Goal: Transaction & Acquisition: Download file/media

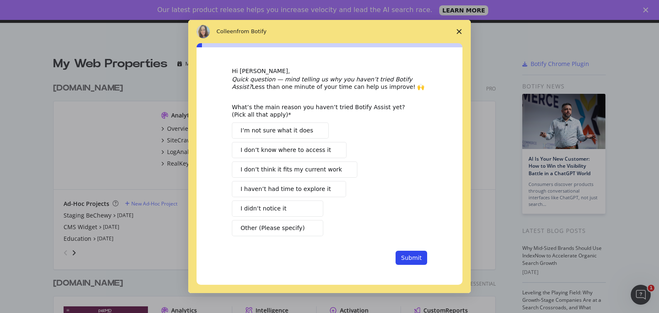
click at [460, 31] on polygon "Close survey" at bounding box center [459, 31] width 5 height 5
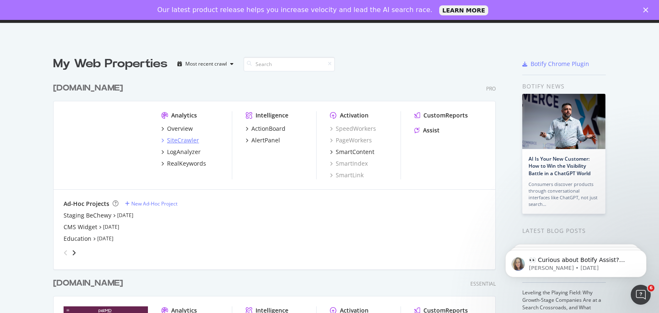
click at [189, 140] on div "SiteCrawler" at bounding box center [183, 140] width 32 height 8
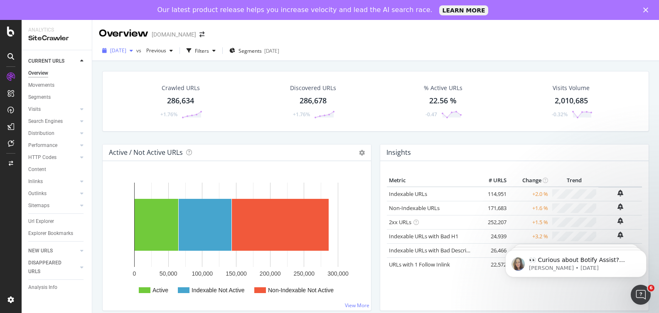
click at [136, 54] on div "[DATE]" at bounding box center [117, 50] width 37 height 12
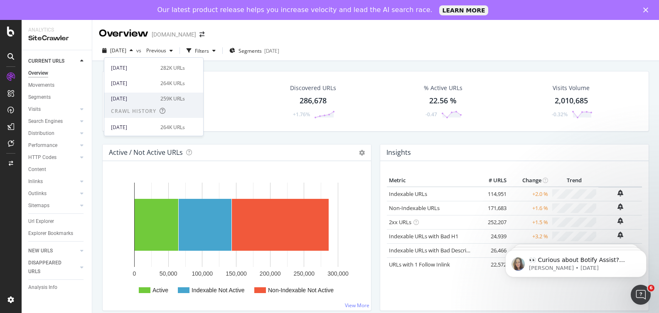
scroll to position [123, 0]
click at [142, 93] on div "[DATE]" at bounding box center [133, 95] width 44 height 7
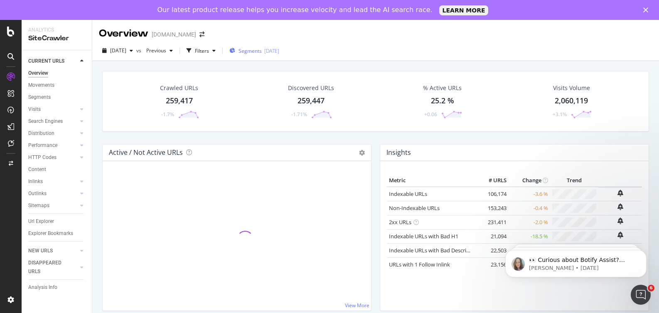
click at [279, 50] on div "[DATE]" at bounding box center [271, 50] width 15 height 7
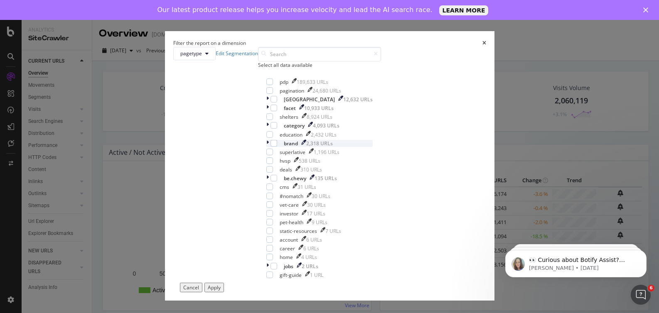
scroll to position [33, 0]
click at [271, 129] on div "modal" at bounding box center [274, 125] width 7 height 7
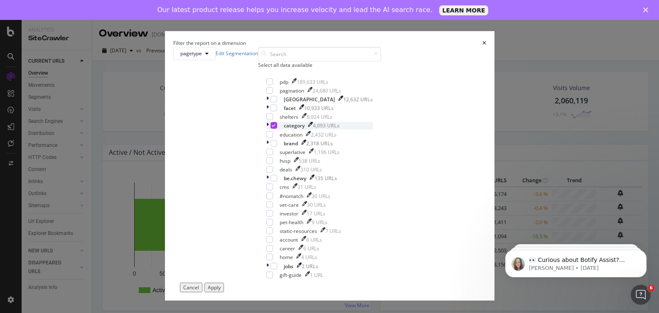
click at [266, 129] on div "modal" at bounding box center [268, 125] width 4 height 7
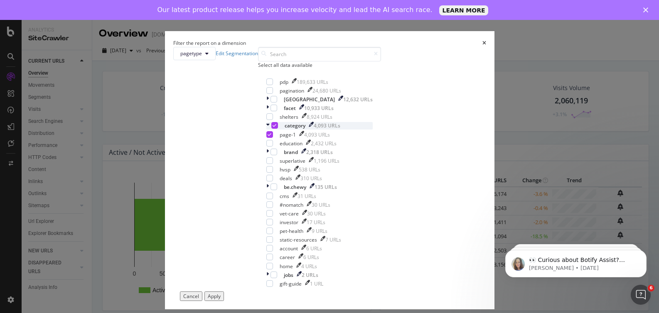
click at [266, 129] on div "modal" at bounding box center [268, 125] width 5 height 7
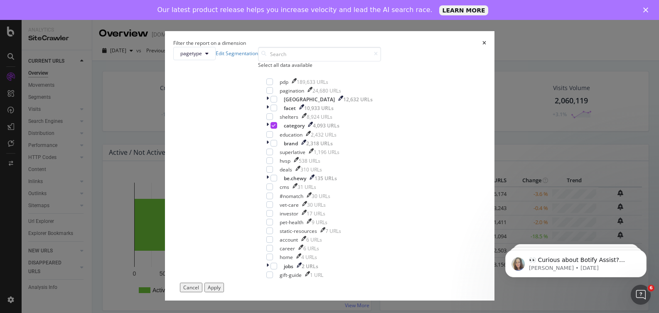
click at [221, 286] on div "Apply" at bounding box center [214, 287] width 13 height 7
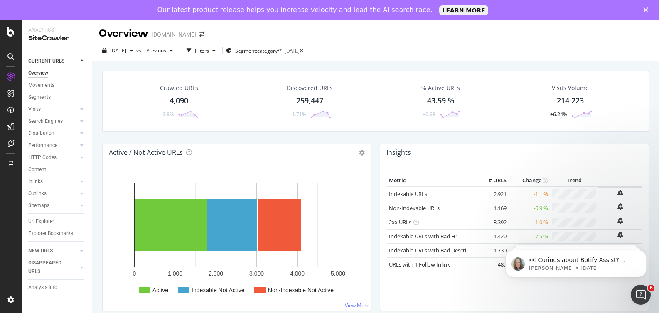
click at [177, 92] on div "Crawled URLs" at bounding box center [179, 88] width 38 height 8
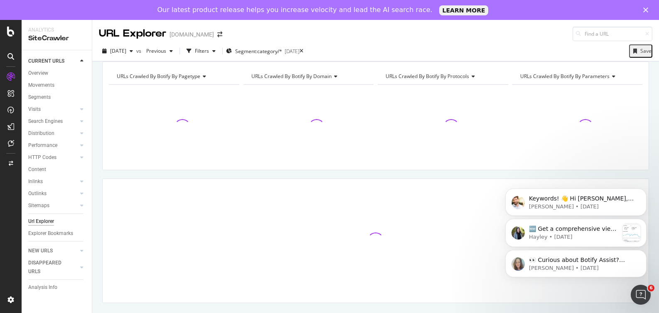
drag, startPoint x: 644, startPoint y: 192, endPoint x: 643, endPoint y: 164, distance: 27.4
click at [643, 192] on icon "Dismiss notification" at bounding box center [644, 191] width 2 height 2
drag, startPoint x: 644, startPoint y: 223, endPoint x: 644, endPoint y: 195, distance: 28.3
click at [644, 223] on icon "Dismiss notification" at bounding box center [644, 221] width 5 height 5
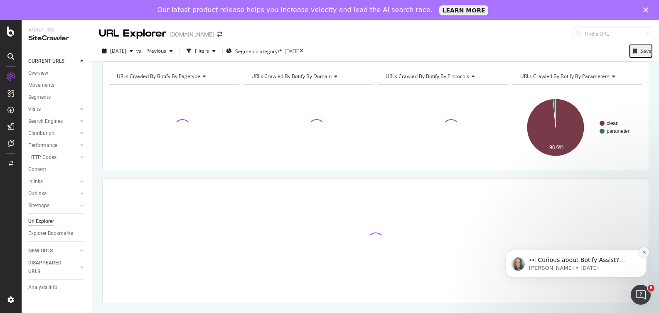
click at [644, 255] on button "Dismiss notification" at bounding box center [644, 252] width 11 height 11
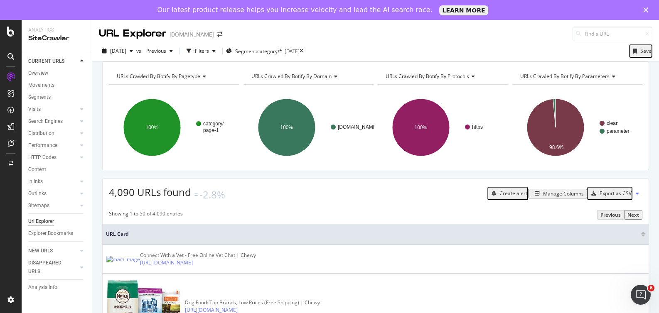
click at [561, 197] on div "Manage Columns" at bounding box center [558, 193] width 52 height 7
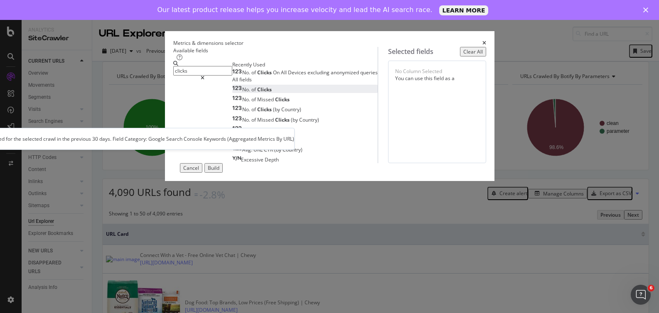
type input "clicks"
click at [232, 93] on div "No. of Clicks" at bounding box center [251, 89] width 39 height 7
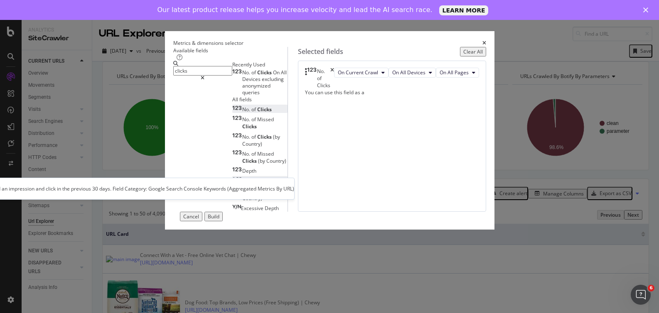
click at [264, 185] on span "CTR" at bounding box center [268, 180] width 9 height 7
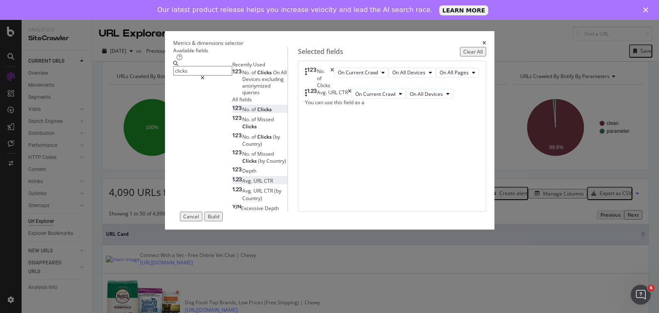
click at [208, 74] on input "clicks" at bounding box center [202, 71] width 59 height 10
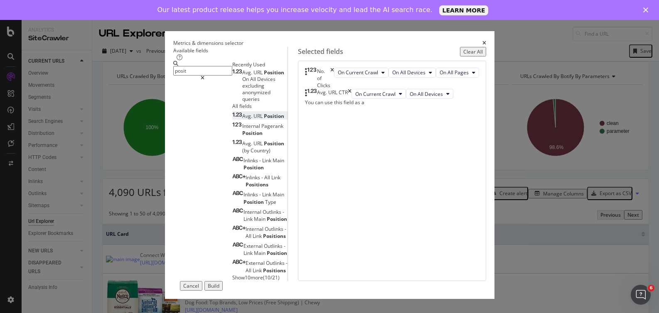
click at [264, 120] on span "Position" at bounding box center [274, 116] width 20 height 7
click at [190, 75] on input "posit" at bounding box center [202, 71] width 59 height 10
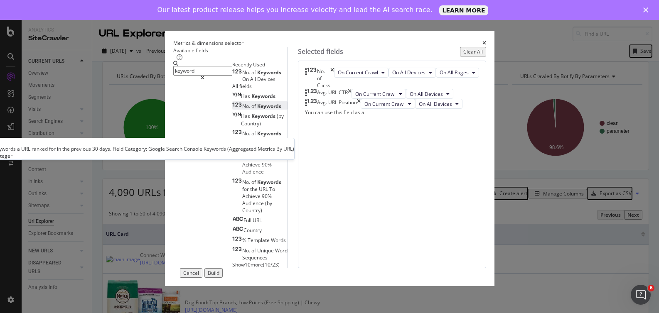
type input "keyword"
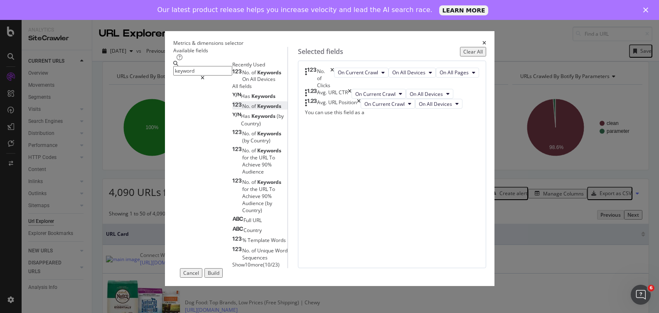
click at [257, 110] on span "Keywords" at bounding box center [269, 106] width 24 height 7
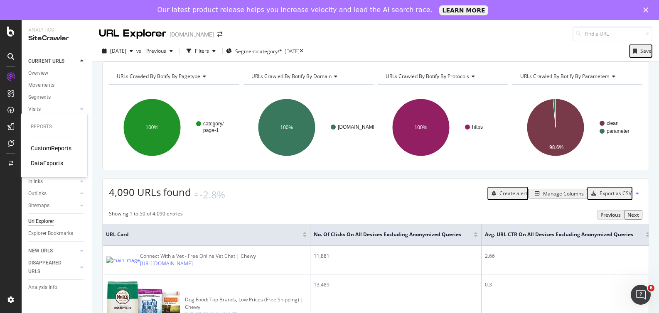
click at [54, 147] on div "CustomReports" at bounding box center [51, 148] width 41 height 8
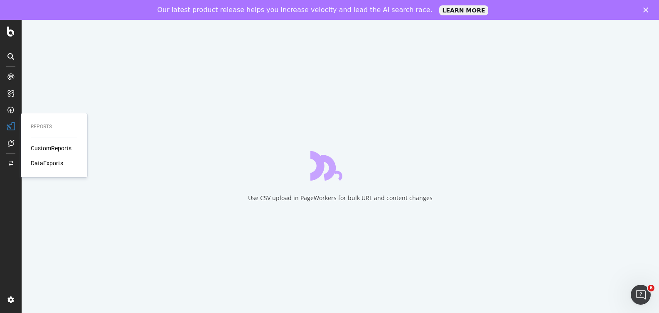
click at [53, 161] on div "DataExports" at bounding box center [47, 163] width 32 height 8
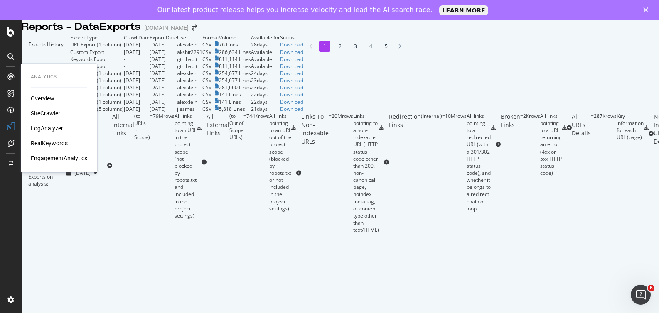
click at [43, 112] on div "SiteCrawler" at bounding box center [46, 113] width 30 height 8
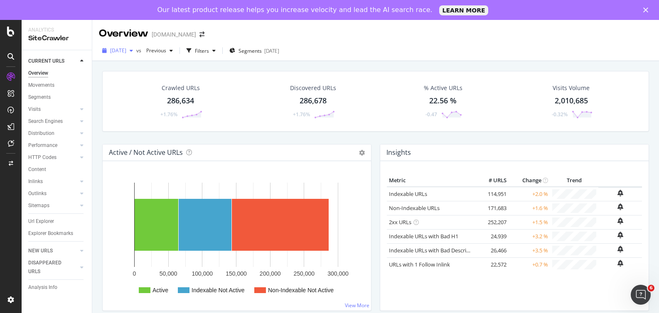
click at [131, 54] on div "[DATE]" at bounding box center [117, 50] width 37 height 12
click at [137, 99] on div "[DATE]" at bounding box center [133, 98] width 44 height 7
click at [262, 54] on span "Segments" at bounding box center [250, 50] width 23 height 7
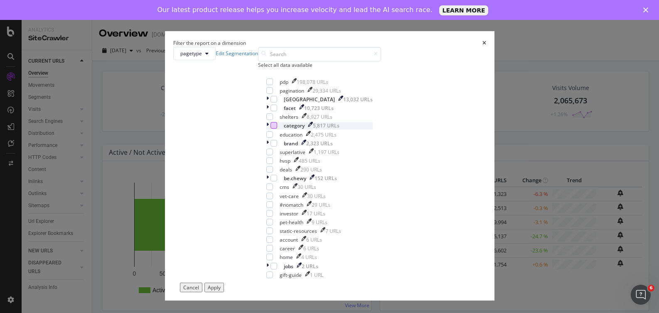
click at [271, 129] on div "modal" at bounding box center [274, 125] width 7 height 7
click at [221, 284] on div "Apply" at bounding box center [214, 287] width 13 height 7
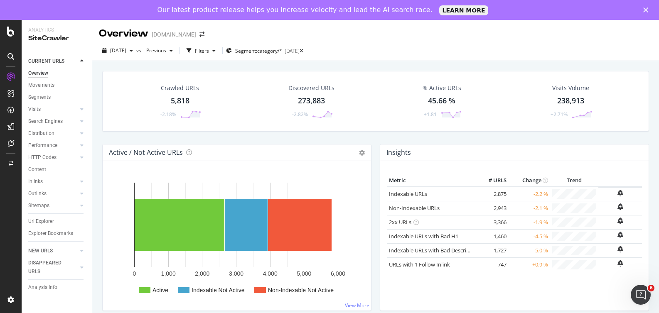
click at [183, 95] on div "Crawled URLs 5,818 -2.18%" at bounding box center [179, 101] width 59 height 43
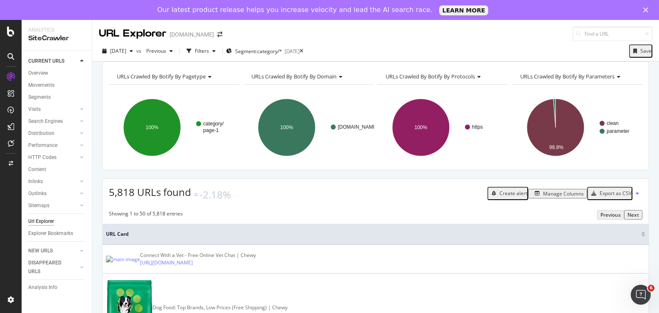
click at [562, 197] on div "Manage Columns" at bounding box center [563, 193] width 41 height 7
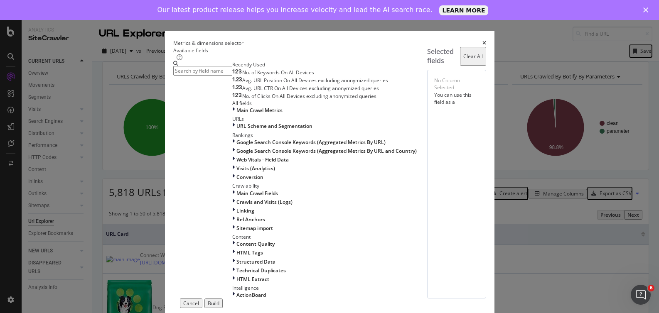
click at [244, 76] on span "No. of Keywords On All Devices" at bounding box center [278, 72] width 72 height 7
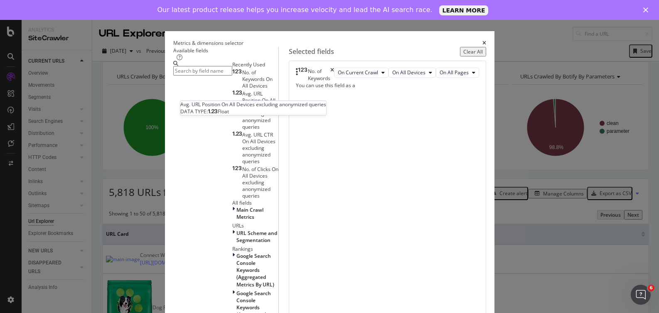
scroll to position [1, 0]
click at [248, 119] on span "Avg. URL Position On All Devices excluding anonymized queries" at bounding box center [258, 110] width 33 height 40
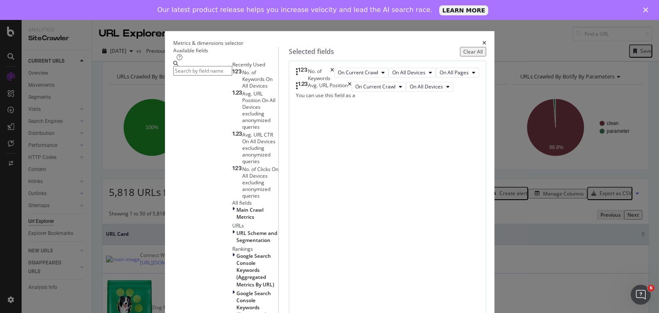
click at [243, 135] on span "Avg. URL CTR On All Devices excluding anonymized queries" at bounding box center [258, 148] width 33 height 34
click at [242, 166] on span "No. of Clicks On All Devices excluding anonymized queries" at bounding box center [260, 183] width 36 height 34
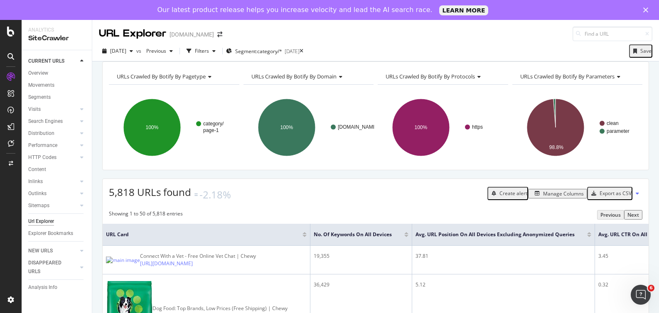
click at [607, 197] on div "Export as CSV" at bounding box center [616, 193] width 32 height 7
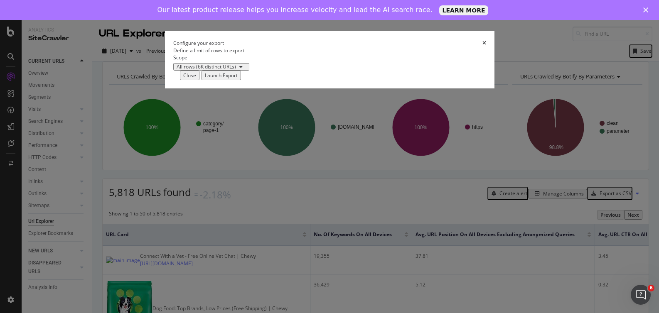
click at [238, 79] on div "Launch Export" at bounding box center [221, 75] width 33 height 7
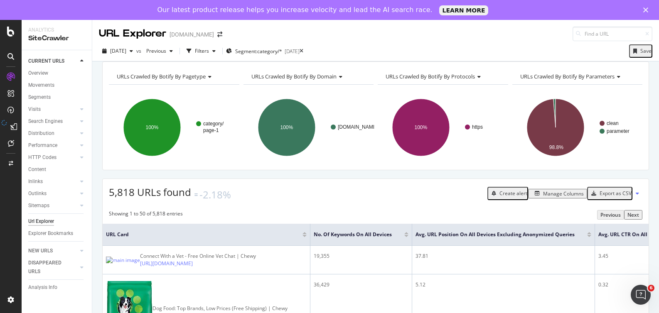
drag, startPoint x: 46, startPoint y: 163, endPoint x: 308, endPoint y: 44, distance: 287.6
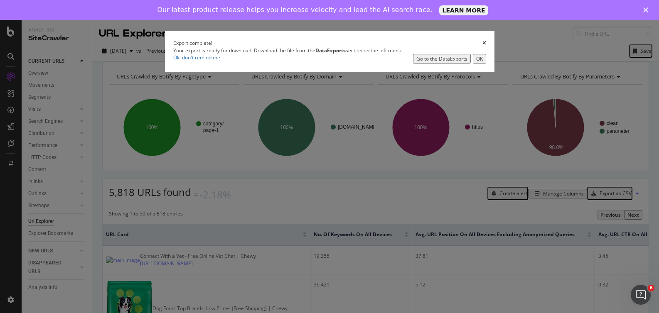
click at [476, 62] on div "OK" at bounding box center [479, 58] width 7 height 7
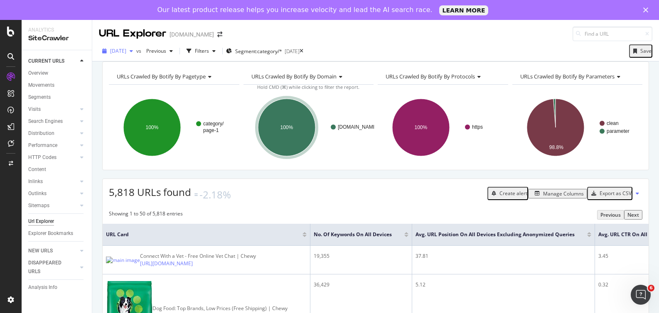
click at [126, 50] on span "[DATE]" at bounding box center [118, 50] width 16 height 7
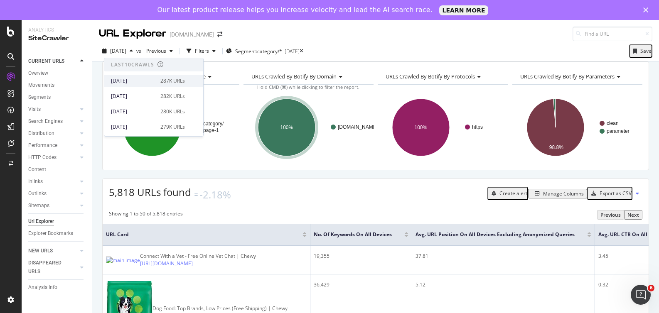
click at [144, 80] on div "[DATE]" at bounding box center [133, 80] width 44 height 7
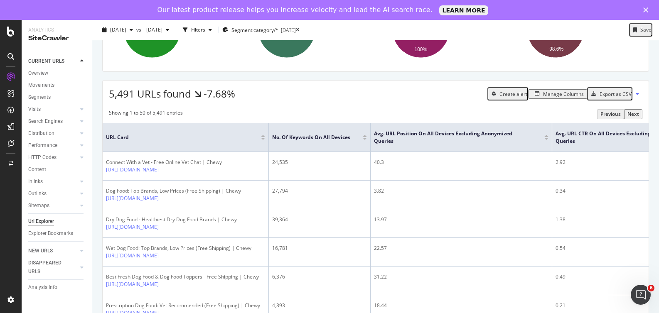
scroll to position [99, 0]
click at [613, 97] on div "Export as CSV" at bounding box center [616, 93] width 32 height 7
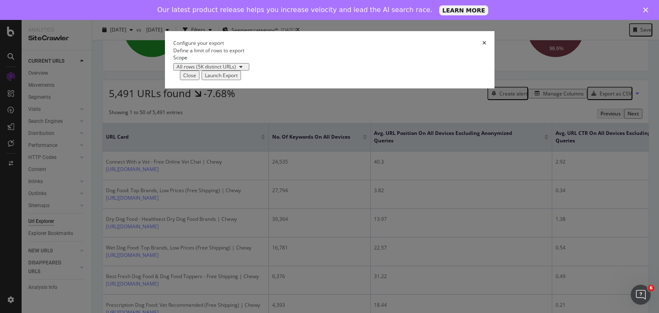
click at [238, 79] on div "Launch Export" at bounding box center [221, 75] width 33 height 7
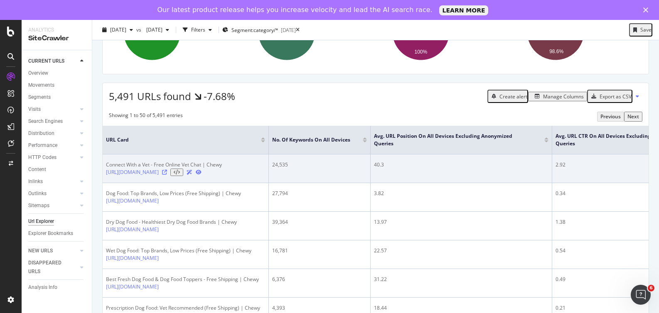
scroll to position [94, 0]
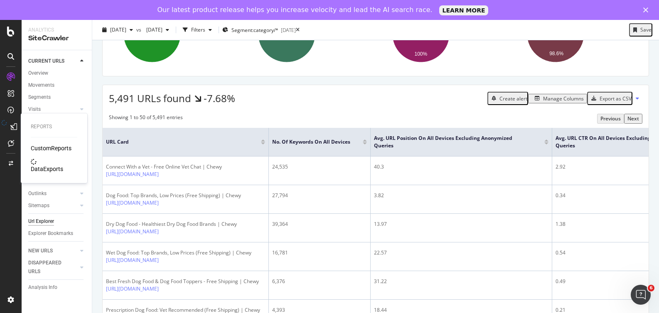
click at [11, 126] on icon at bounding box center [13, 126] width 7 height 7
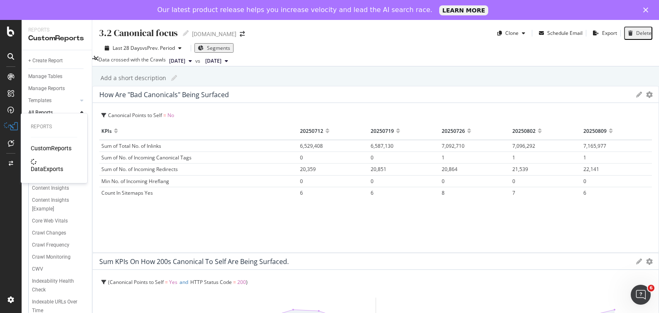
click at [47, 165] on div "DataExports" at bounding box center [47, 169] width 32 height 8
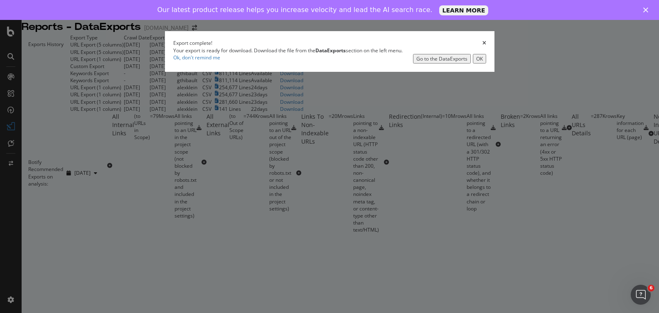
click at [480, 64] on button "OK" at bounding box center [479, 59] width 13 height 10
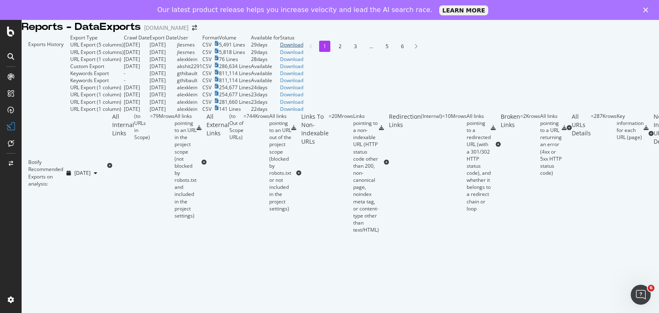
click at [303, 48] on div "Download" at bounding box center [291, 44] width 23 height 7
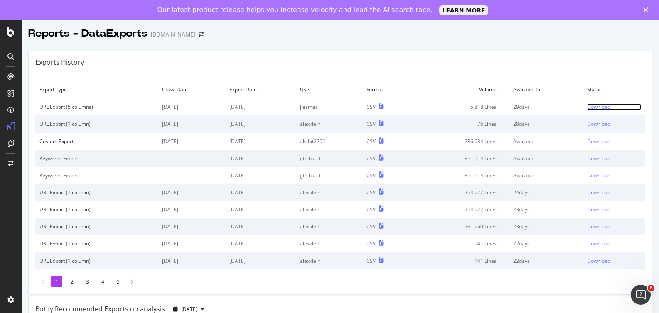
click at [599, 105] on div "Download" at bounding box center [598, 106] width 23 height 7
